Goal: Book appointment/travel/reservation

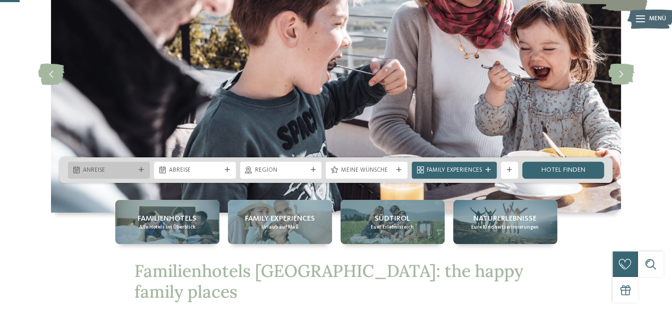
click at [136, 166] on div "Anreise" at bounding box center [109, 169] width 56 height 9
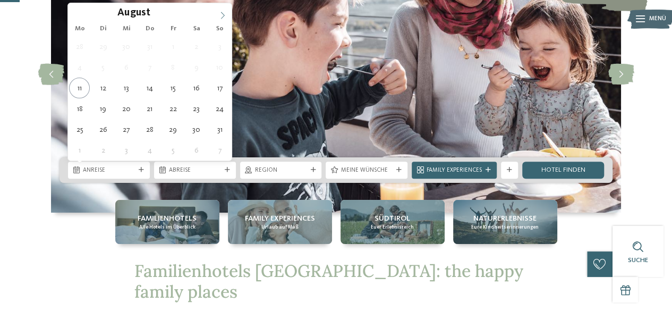
click at [225, 15] on icon at bounding box center [222, 15] width 7 height 7
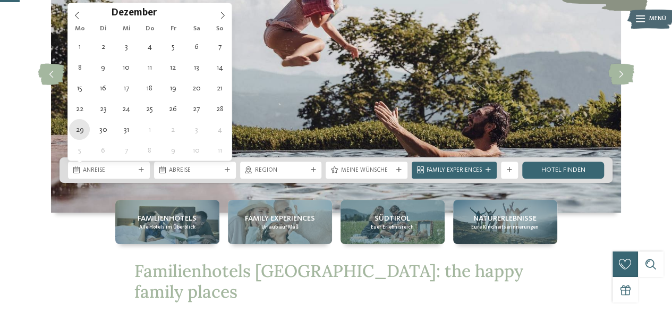
type div "[DATE]"
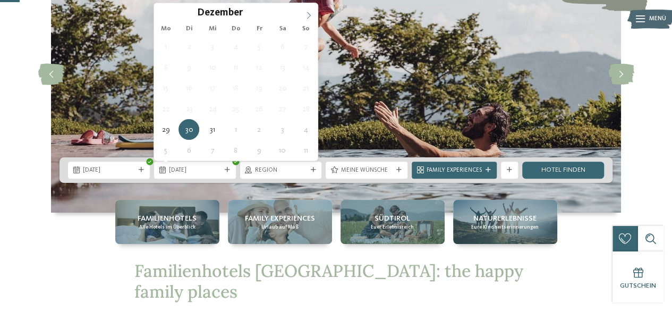
type input "****"
click at [308, 18] on icon at bounding box center [308, 15] width 7 height 7
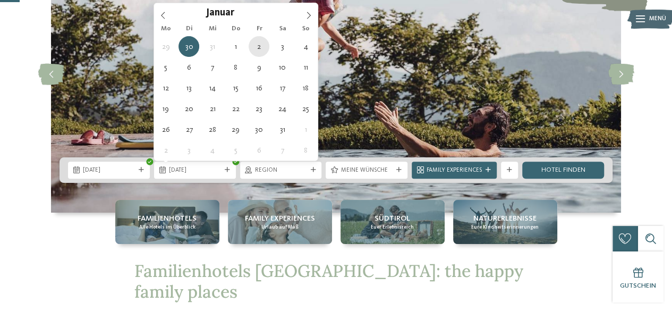
type div "[DATE]"
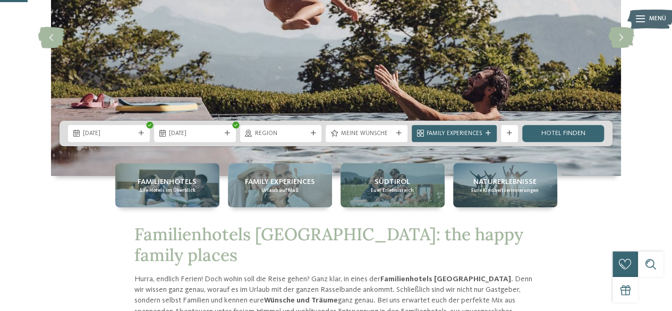
scroll to position [159, 0]
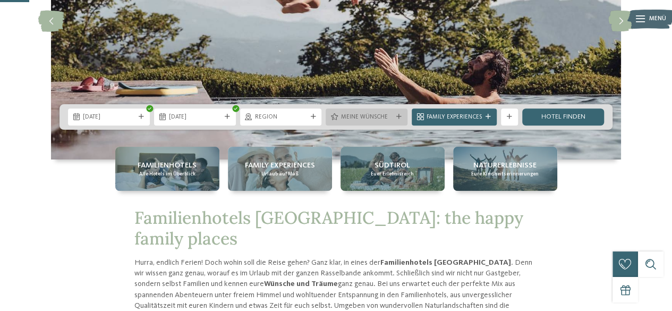
click at [400, 115] on icon at bounding box center [398, 116] width 5 height 5
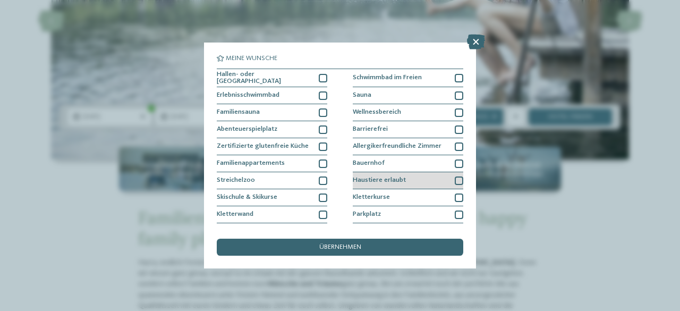
click at [454, 180] on div at bounding box center [458, 180] width 8 height 8
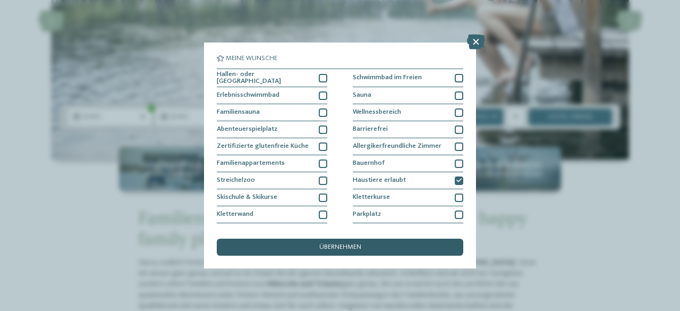
click at [448, 250] on div "übernehmen" at bounding box center [340, 246] width 246 height 17
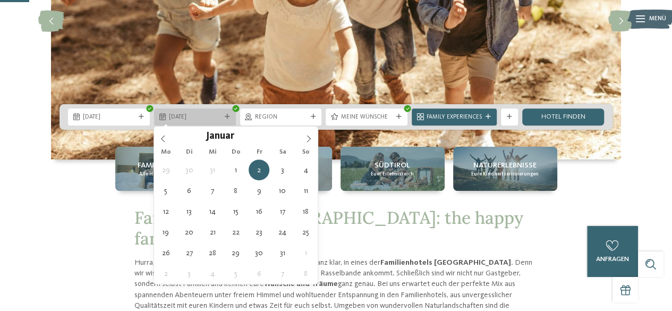
click at [220, 119] on span "[DATE]" at bounding box center [195, 117] width 52 height 8
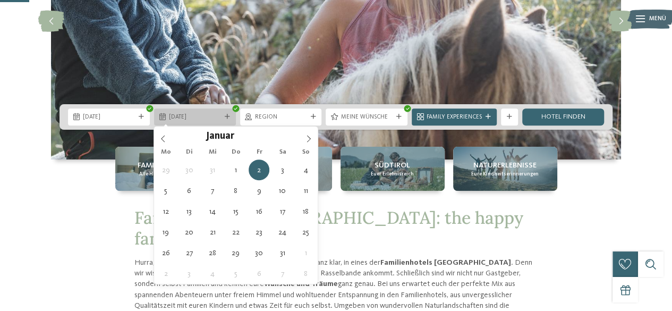
click at [220, 119] on span "[DATE]" at bounding box center [195, 117] width 52 height 8
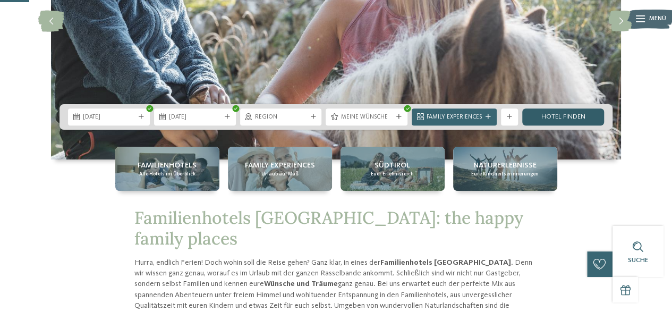
click at [570, 111] on link "Hotel finden" at bounding box center [563, 116] width 82 height 17
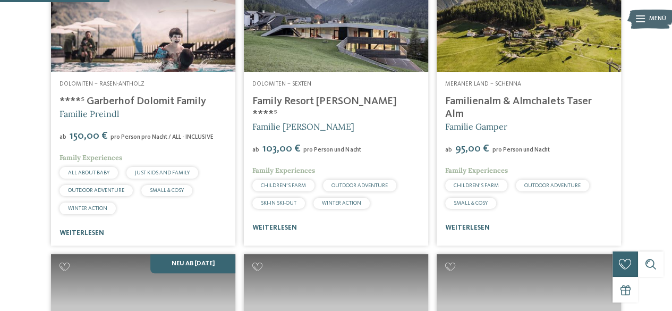
scroll to position [315, 0]
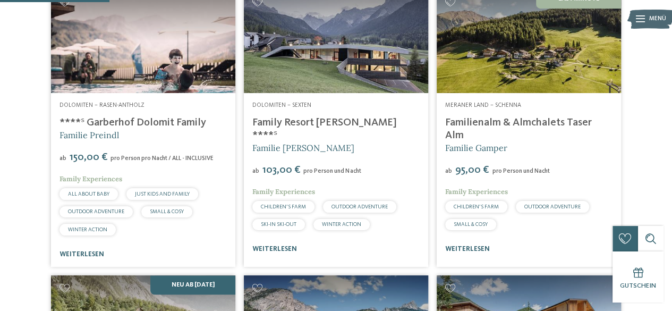
drag, startPoint x: 248, startPoint y: 142, endPoint x: 345, endPoint y: 143, distance: 96.6
click at [345, 143] on div "Dolomiten – Sexten Family Resort Rainer ****ˢ Familie Rainer ab 103,00 € pro Pe…" at bounding box center [336, 177] width 184 height 169
copy link "Family Resort Rainer"
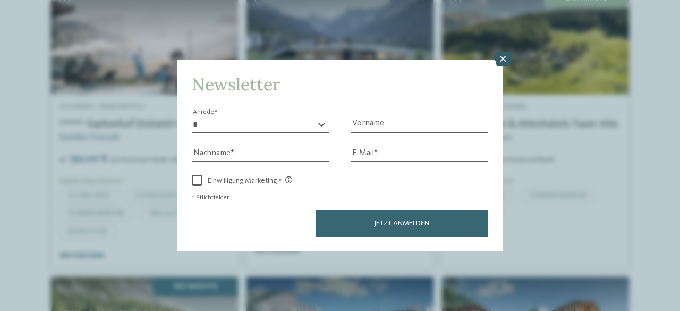
click at [505, 63] on icon at bounding box center [503, 58] width 18 height 15
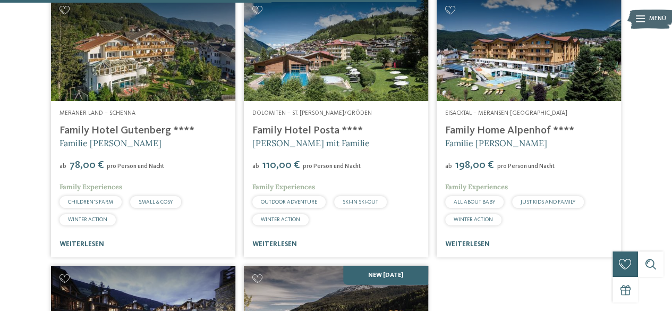
scroll to position [1165, 0]
